Goal: Task Accomplishment & Management: Use online tool/utility

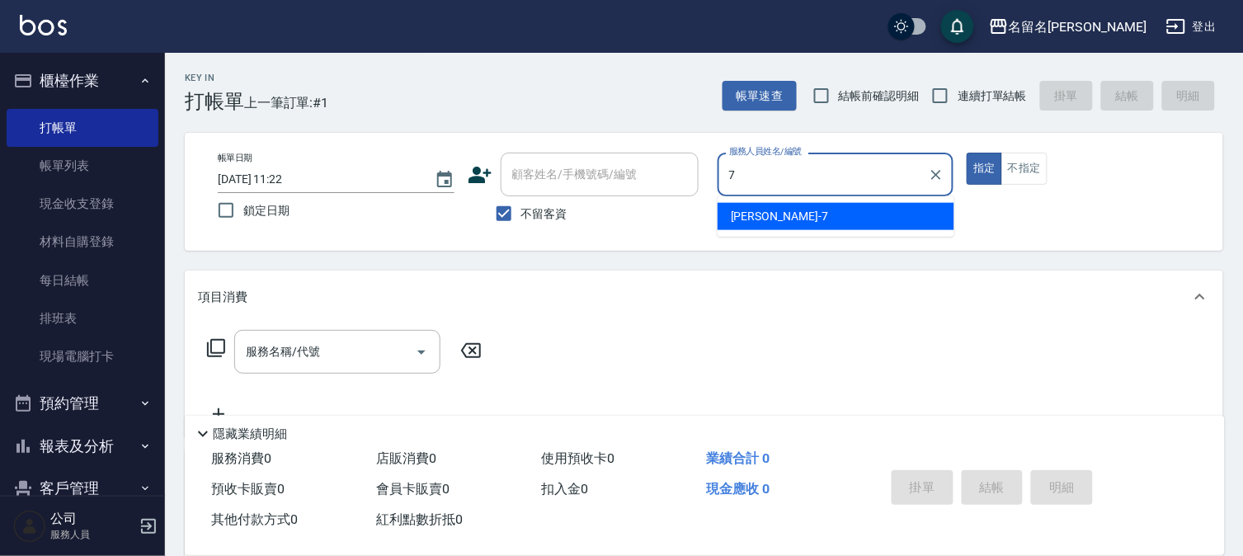
type input "[PERSON_NAME]7"
type button "true"
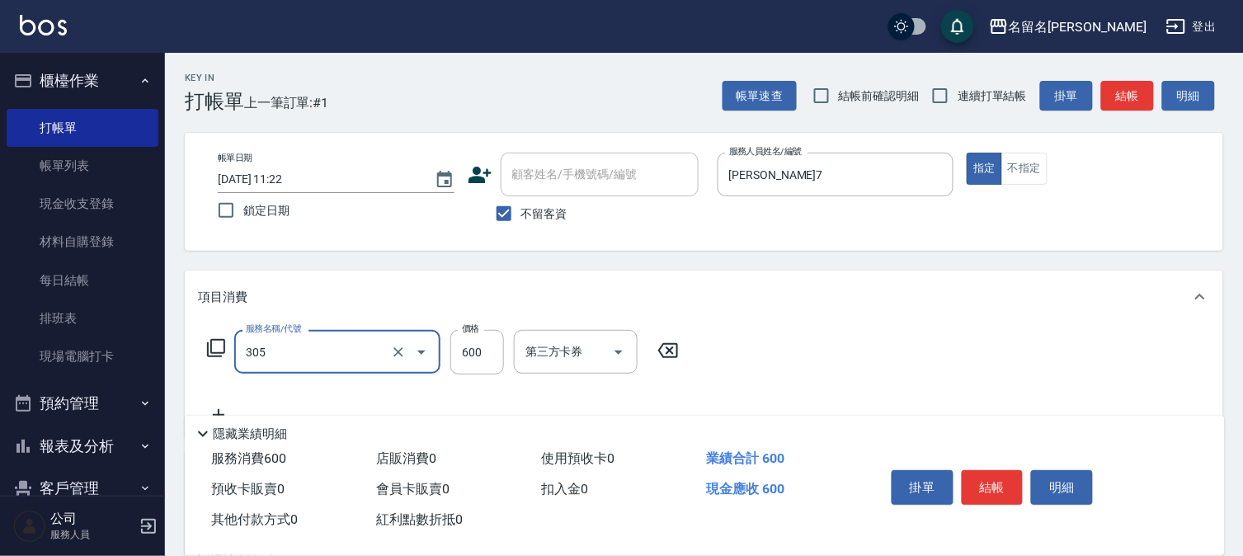
type input "洗+剪(一般)(305)"
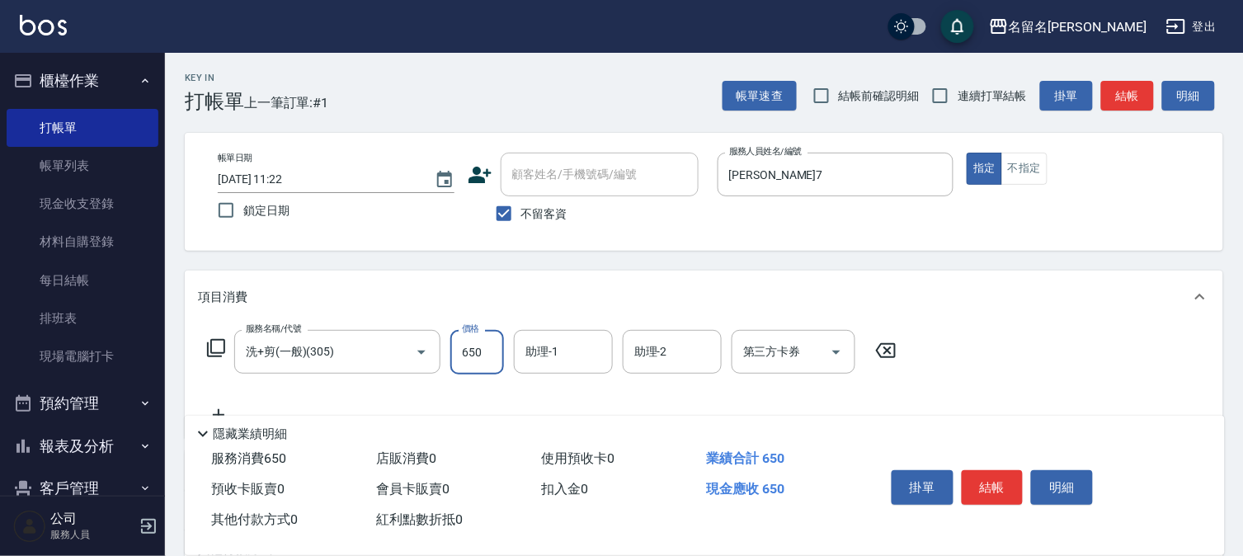
type input "650"
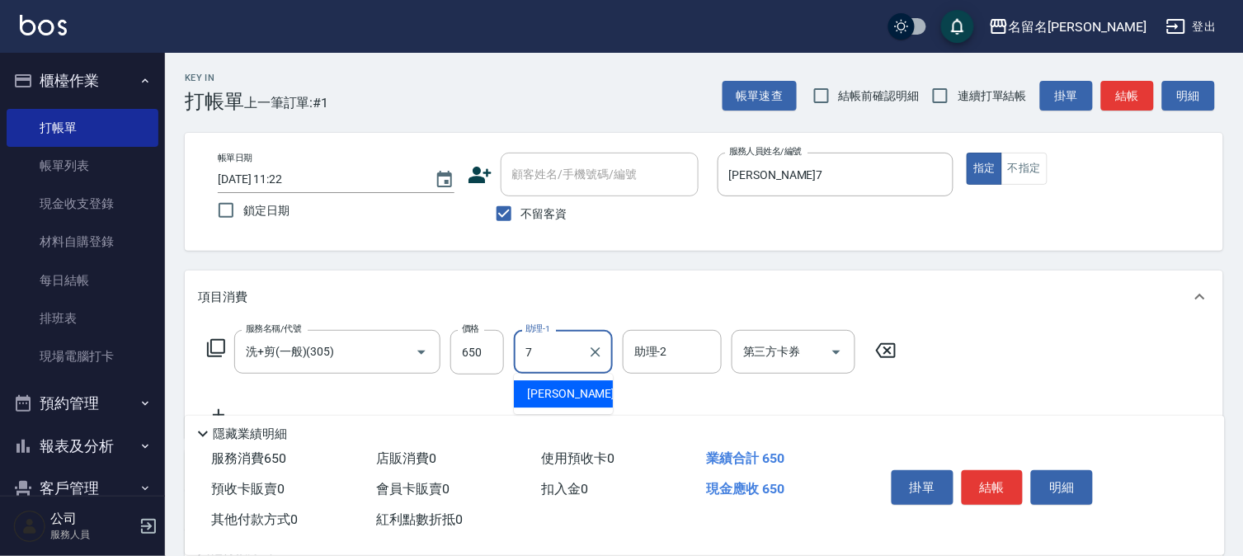
type input "[PERSON_NAME]7"
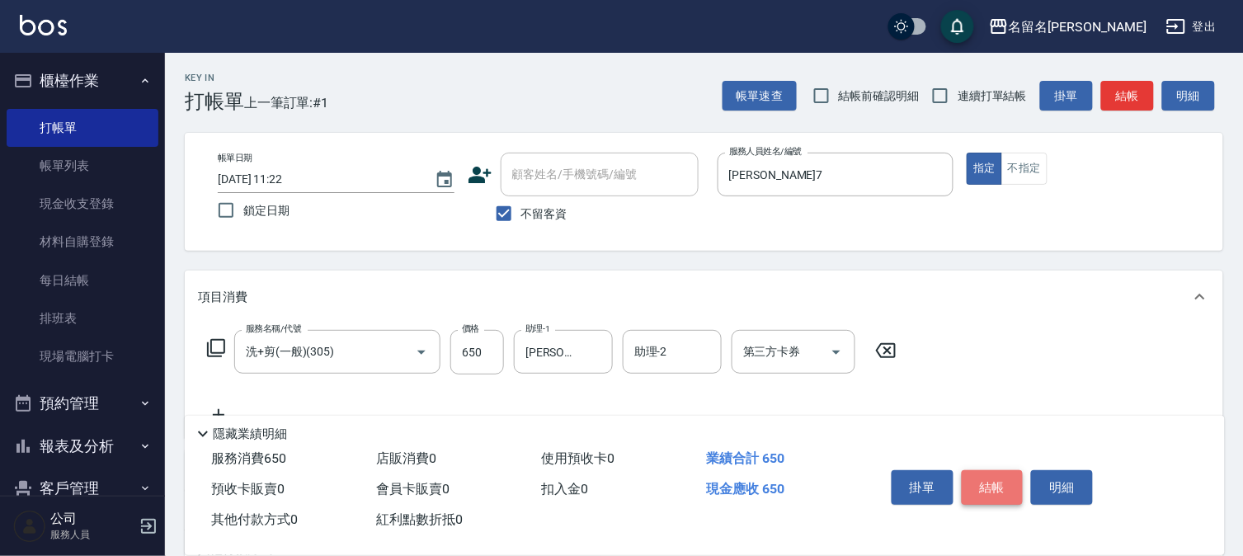
click at [982, 474] on button "結帳" at bounding box center [993, 487] width 62 height 35
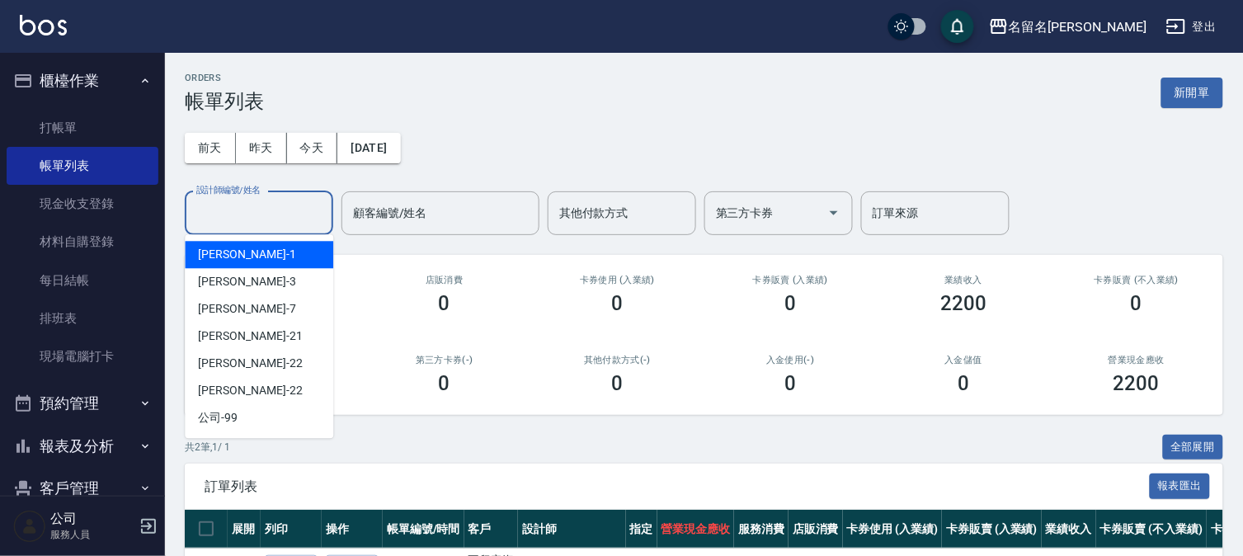
click at [248, 217] on input "設計師編號/姓名" at bounding box center [259, 213] width 134 height 29
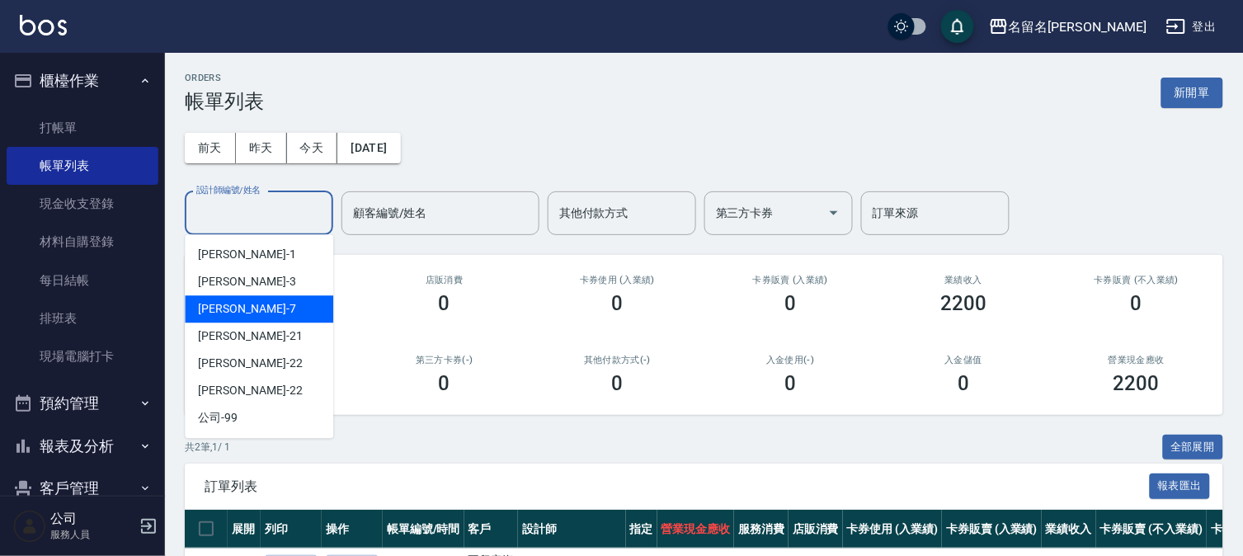
click at [266, 317] on div "[PERSON_NAME]-7" at bounding box center [259, 308] width 148 height 27
type input "[PERSON_NAME]7"
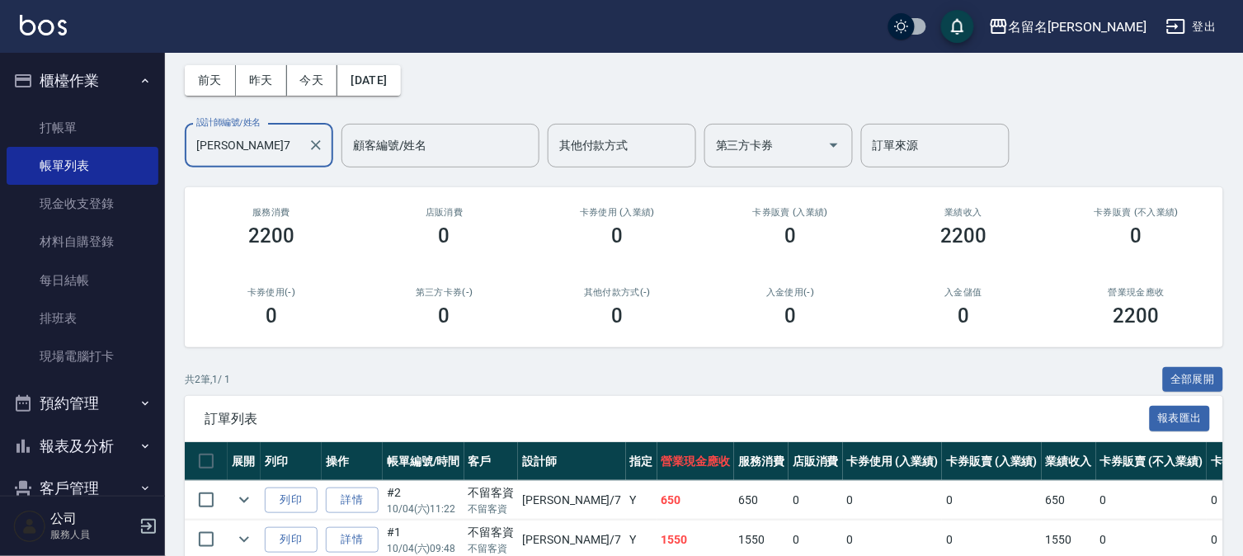
scroll to position [150, 0]
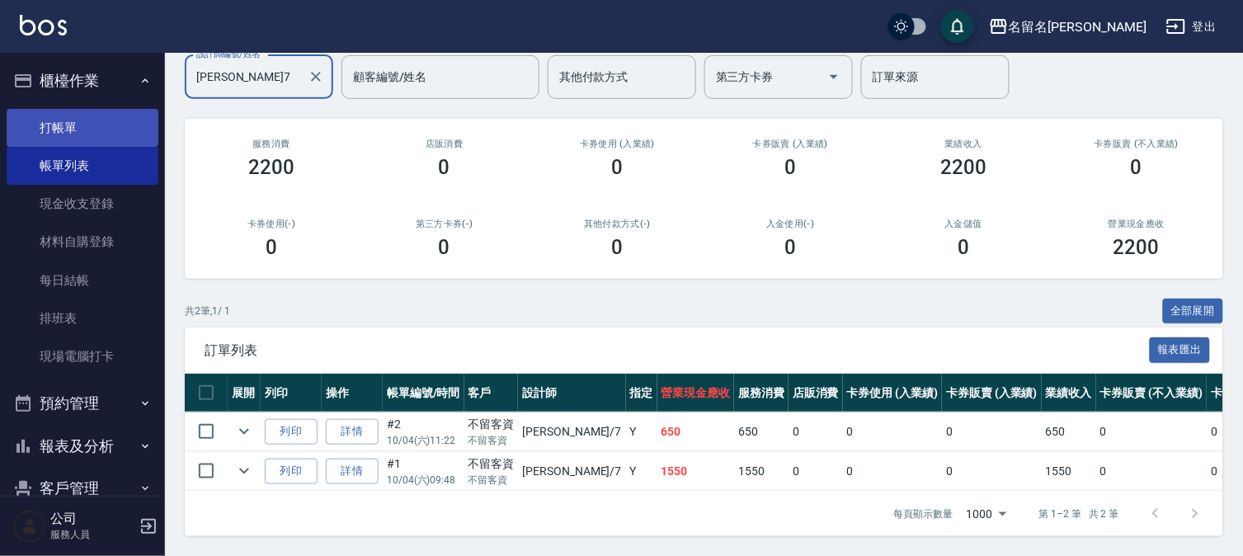
click at [53, 120] on link "打帳單" at bounding box center [83, 128] width 152 height 38
